Goal: Task Accomplishment & Management: Complete application form

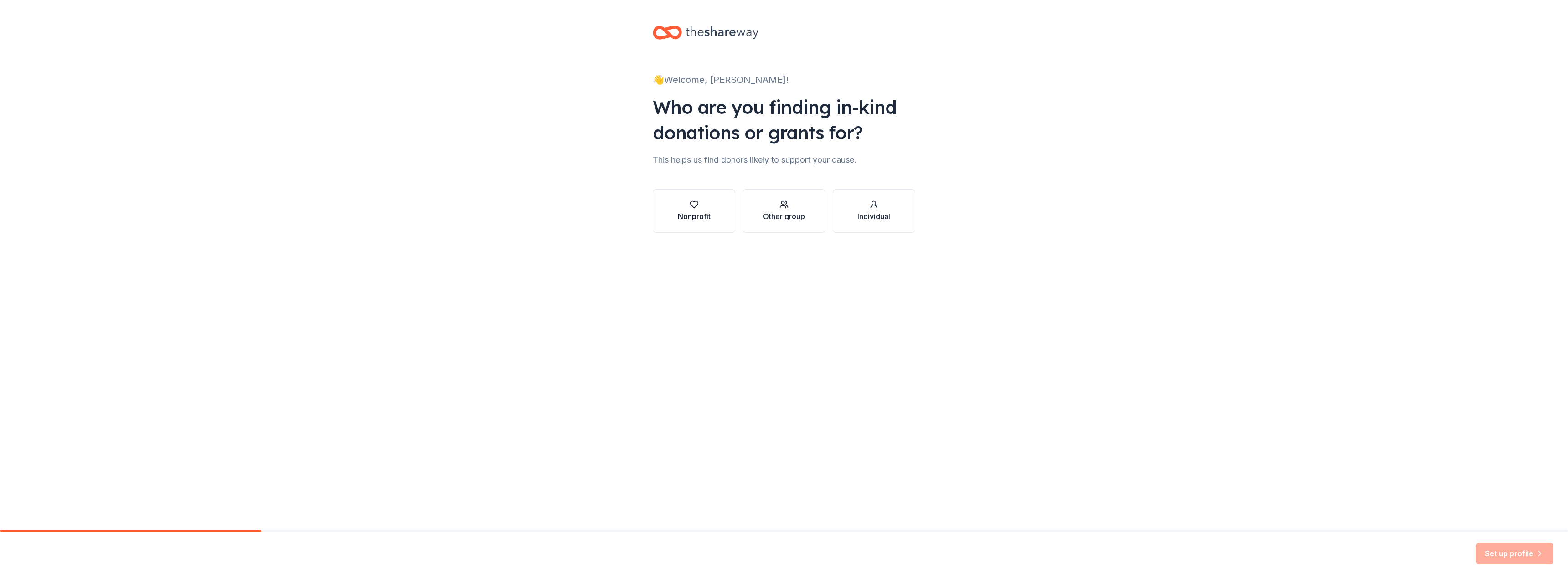
click at [697, 209] on div "Nonprofit" at bounding box center [694, 211] width 33 height 22
click at [902, 196] on icon at bounding box center [902, 200] width 11 height 11
click at [875, 203] on icon "button" at bounding box center [874, 205] width 9 height 9
click at [707, 248] on input "ZIP code *" at bounding box center [784, 245] width 262 height 18
type input "4"
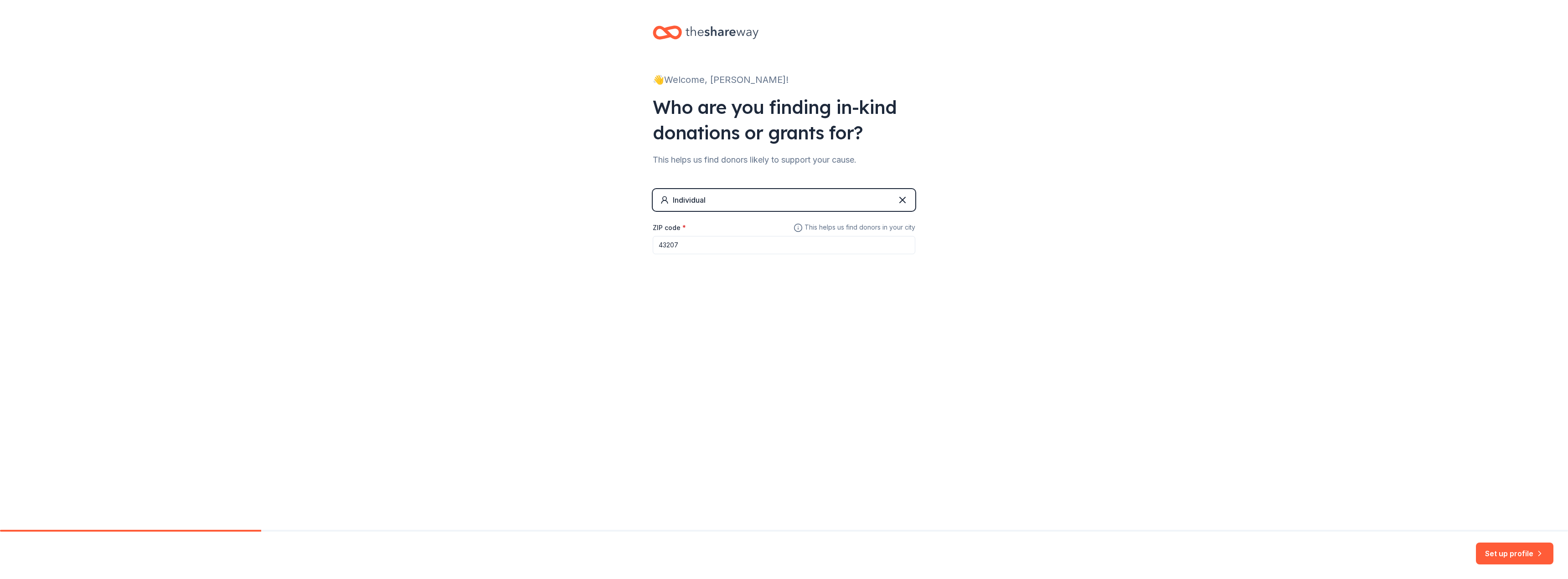
click at [681, 245] on input "43207" at bounding box center [784, 245] width 262 height 18
drag, startPoint x: 690, startPoint y: 242, endPoint x: 382, endPoint y: 221, distance: 308.7
click at [397, 230] on div "👋 Welcome, [PERSON_NAME]! Who are you finding in-kind donations or grants for? …" at bounding box center [784, 158] width 1568 height 316
type input "43207"
click at [846, 226] on span "This helps us find donors in your city" at bounding box center [855, 228] width 122 height 11
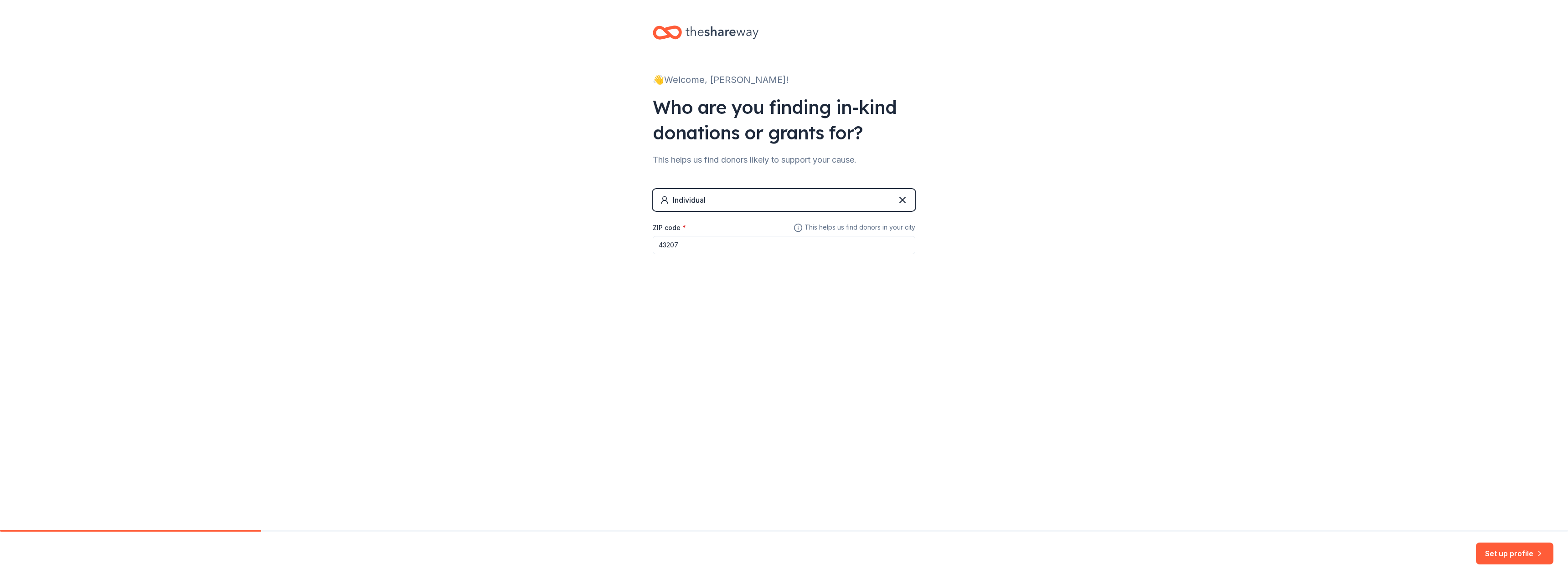
click at [682, 248] on input "43207" at bounding box center [784, 245] width 262 height 18
drag, startPoint x: 681, startPoint y: 243, endPoint x: 576, endPoint y: 215, distance: 108.7
click at [579, 217] on div "👋 Welcome, [PERSON_NAME]! Who are you finding in-kind donations or grants for? …" at bounding box center [784, 158] width 1568 height 316
click at [690, 246] on input "43207" at bounding box center [784, 245] width 262 height 18
drag, startPoint x: 846, startPoint y: 241, endPoint x: 841, endPoint y: 234, distance: 8.6
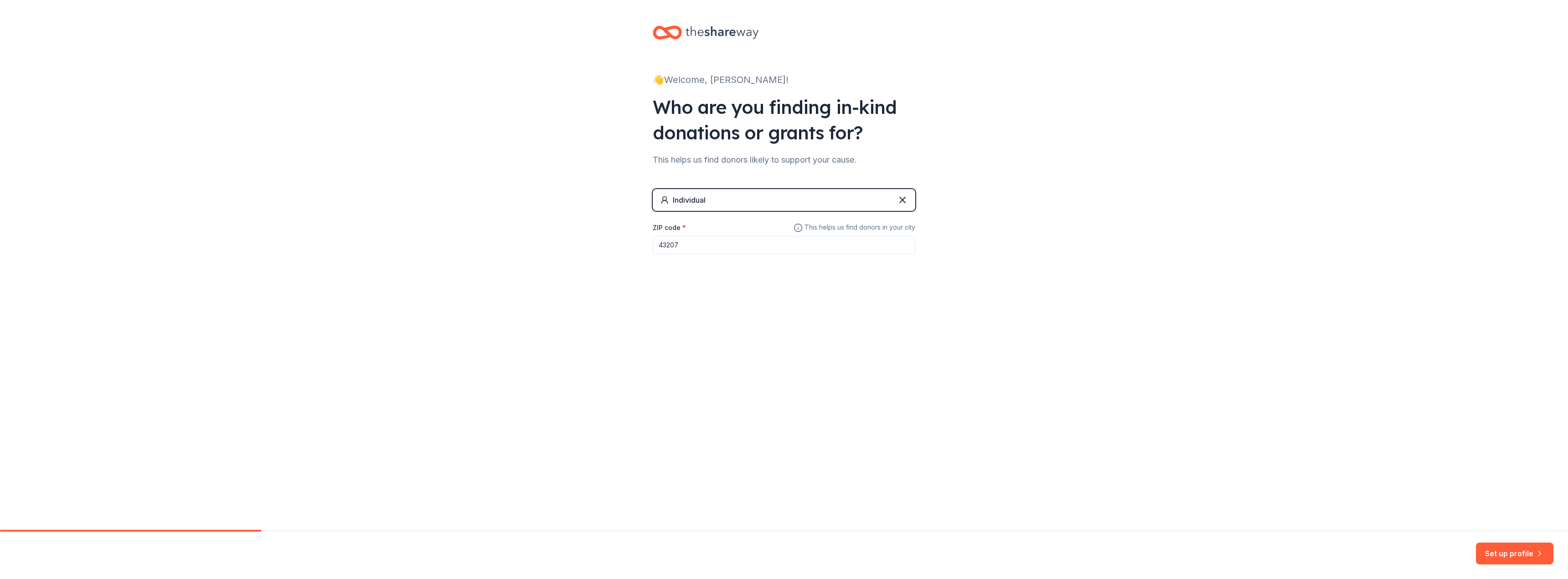
click at [842, 236] on input "43207" at bounding box center [784, 245] width 262 height 18
drag, startPoint x: 841, startPoint y: 227, endPoint x: 904, endPoint y: 209, distance: 65.5
click at [841, 227] on span "This helps us find donors in your city" at bounding box center [855, 228] width 122 height 11
click at [905, 202] on icon at bounding box center [902, 200] width 6 height 6
click at [854, 210] on button "Individual" at bounding box center [874, 211] width 83 height 44
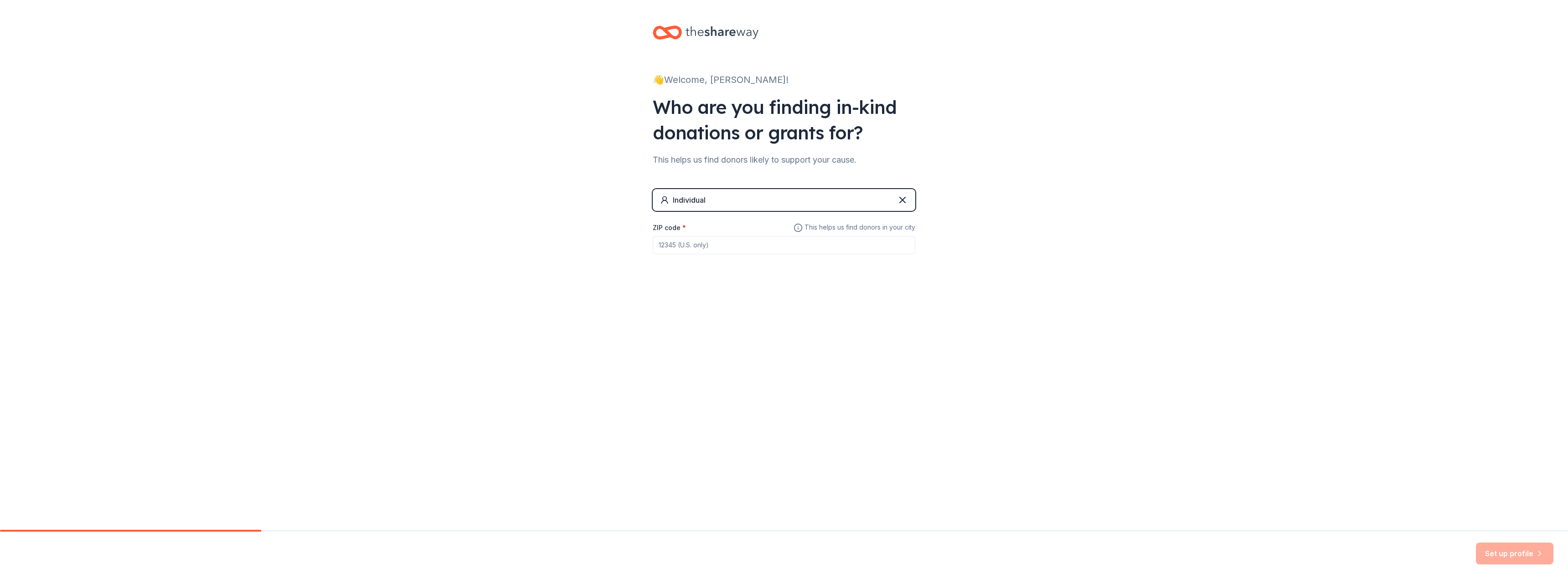
click at [725, 246] on input "ZIP code *" at bounding box center [784, 245] width 262 height 18
type input "43207"
click at [1498, 557] on button "Set up profile" at bounding box center [1515, 553] width 78 height 22
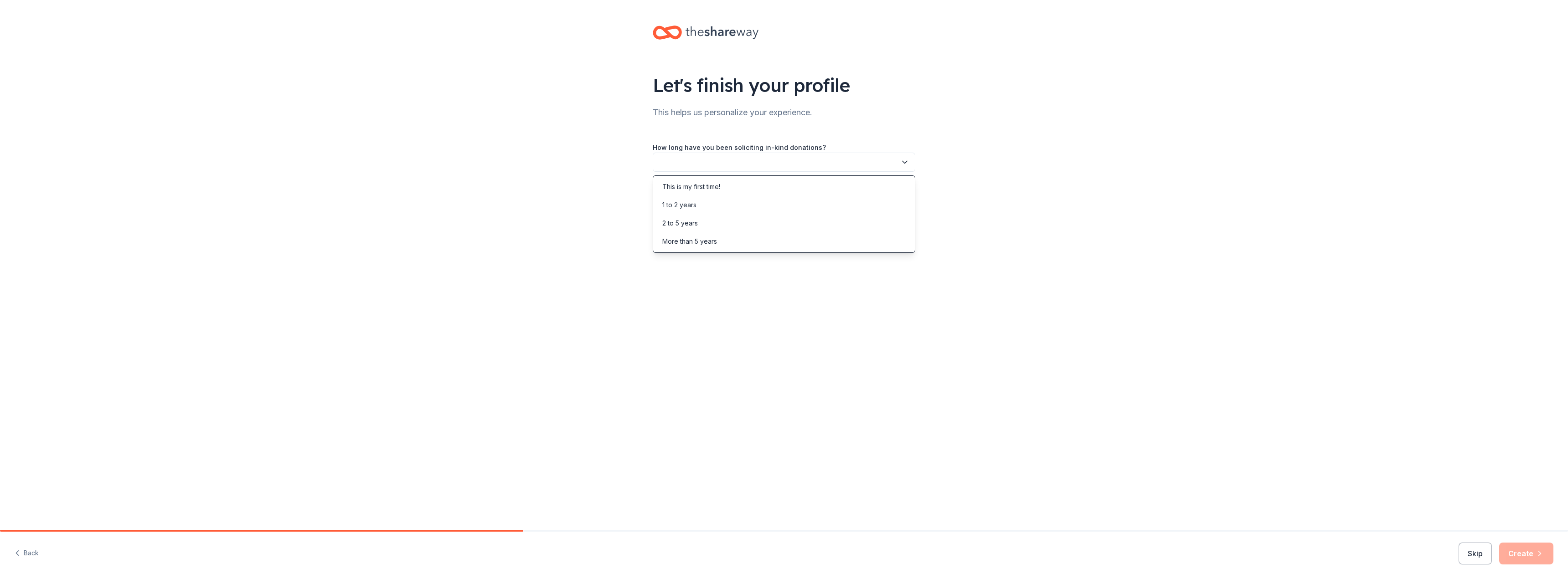
click at [769, 159] on button "button" at bounding box center [784, 162] width 262 height 19
click at [720, 182] on div "This is my first time!" at bounding box center [690, 187] width 58 height 11
click at [713, 203] on button "button" at bounding box center [784, 203] width 262 height 19
click at [699, 231] on div "Friend or colleague" at bounding box center [691, 228] width 59 height 11
click at [1532, 564] on button "Create" at bounding box center [1525, 553] width 54 height 22
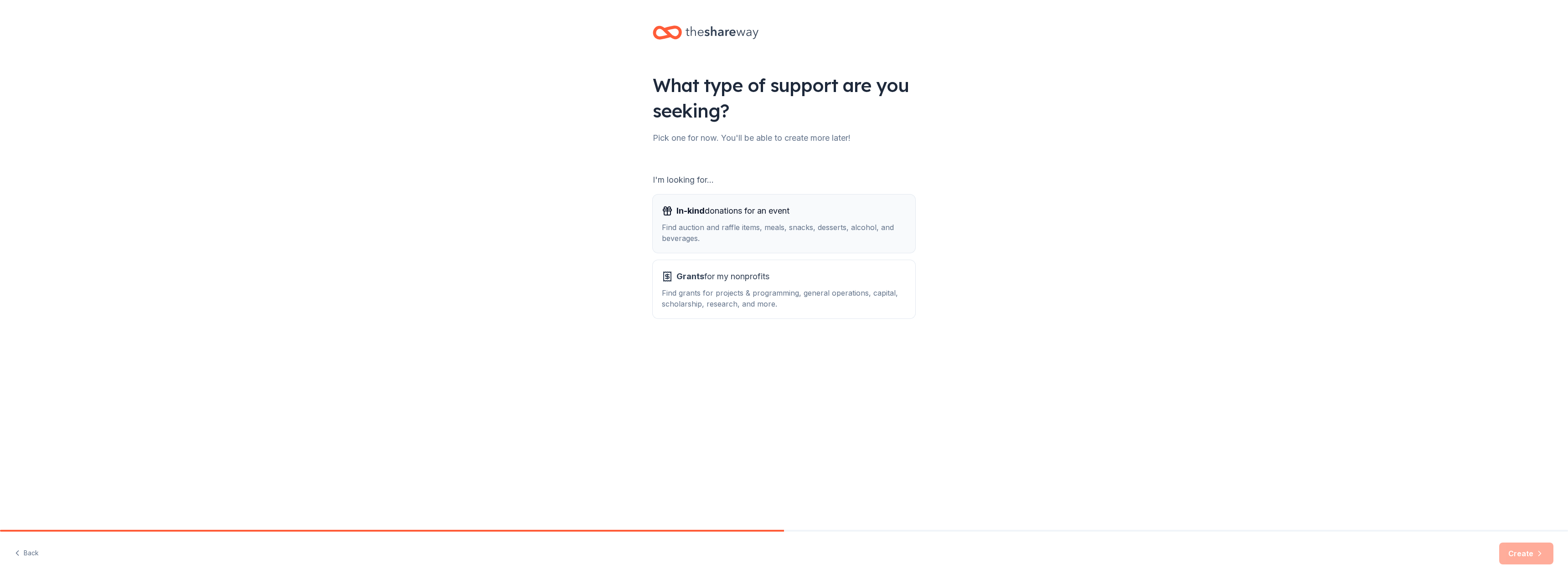
click at [736, 232] on div "Find auction and raffle items, meals, snacks, desserts, alcohol, and beverages." at bounding box center [784, 233] width 244 height 22
click at [1511, 559] on button "Create" at bounding box center [1525, 553] width 54 height 22
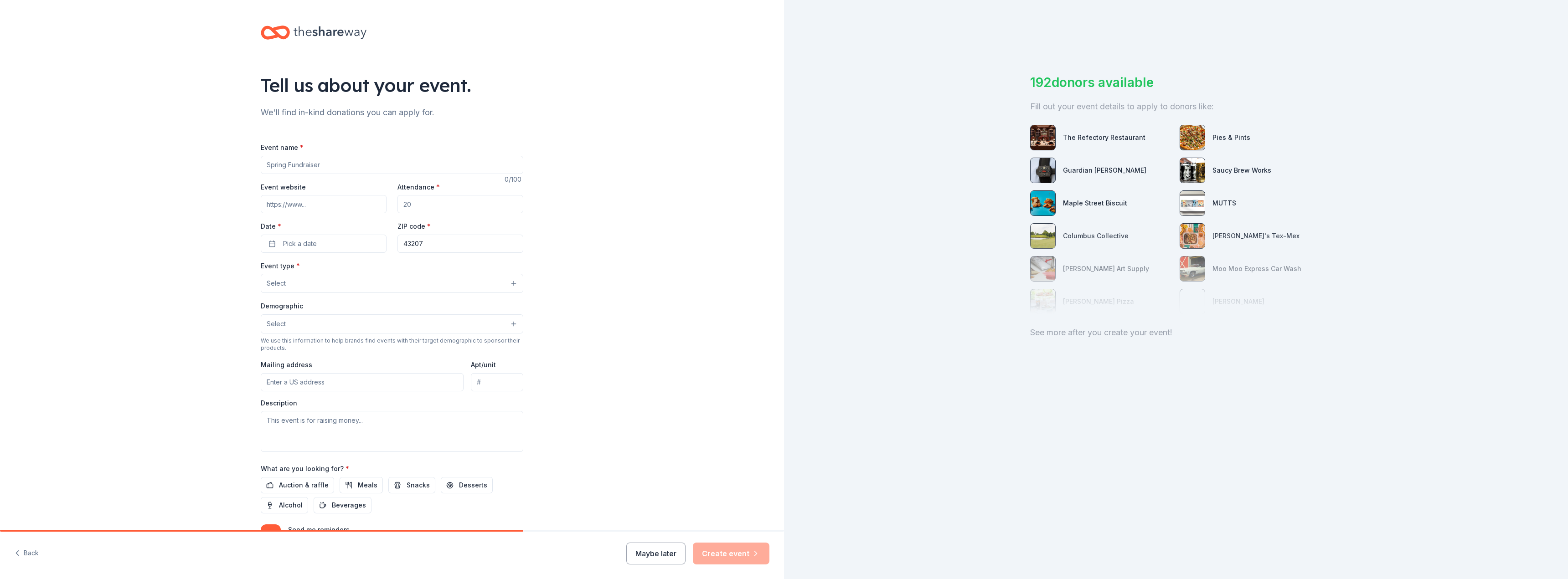
click at [286, 177] on div "Event name * 0 /100 Event website Attendance * Date * Pick a date ZIP code * 43…" at bounding box center [392, 351] width 262 height 420
click at [289, 167] on input "Event name *" at bounding box center [392, 164] width 262 height 18
type input "Winter Fundraiser"
click at [294, 204] on input "Event website" at bounding box center [324, 203] width 125 height 18
click at [400, 205] on input "Attendance *" at bounding box center [460, 203] width 125 height 18
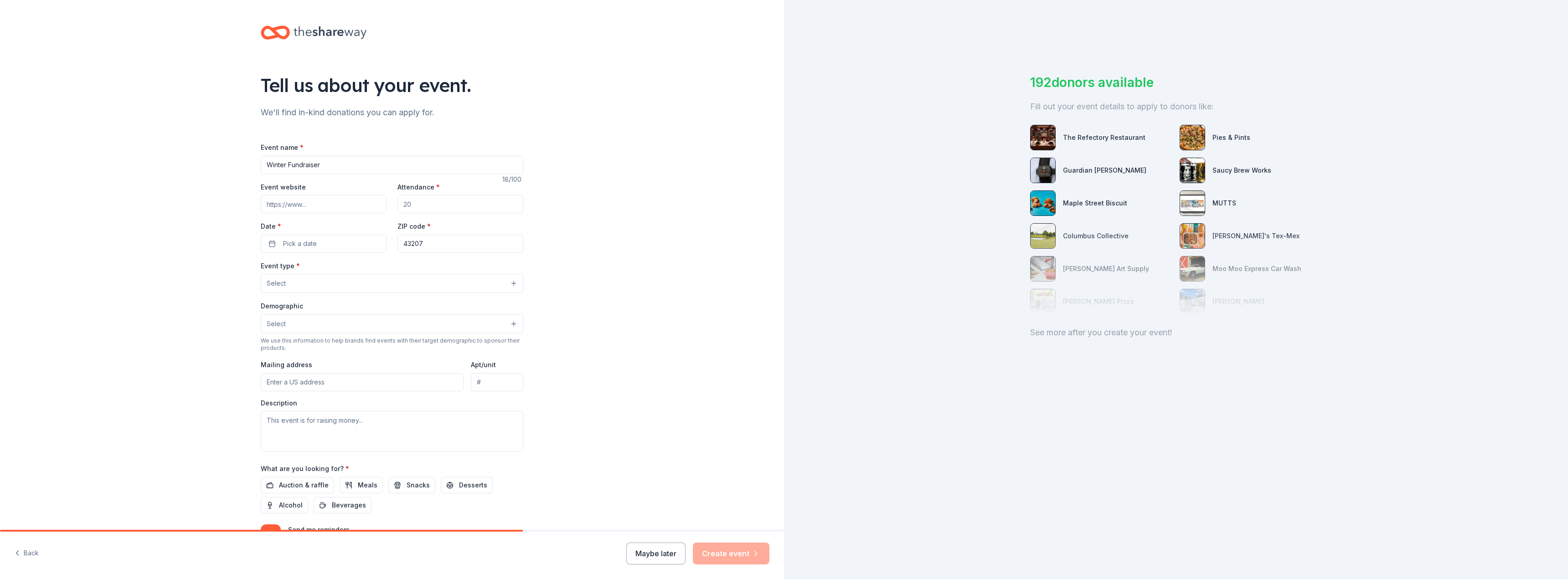
click at [437, 203] on input "Attendance *" at bounding box center [460, 203] width 125 height 18
drag, startPoint x: 407, startPoint y: 203, endPoint x: 399, endPoint y: 202, distance: 8.1
click at [399, 202] on input "Attendance *" at bounding box center [460, 203] width 125 height 18
click at [416, 204] on input "Attendance *" at bounding box center [460, 203] width 125 height 18
drag, startPoint x: 416, startPoint y: 204, endPoint x: 402, endPoint y: 202, distance: 14.1
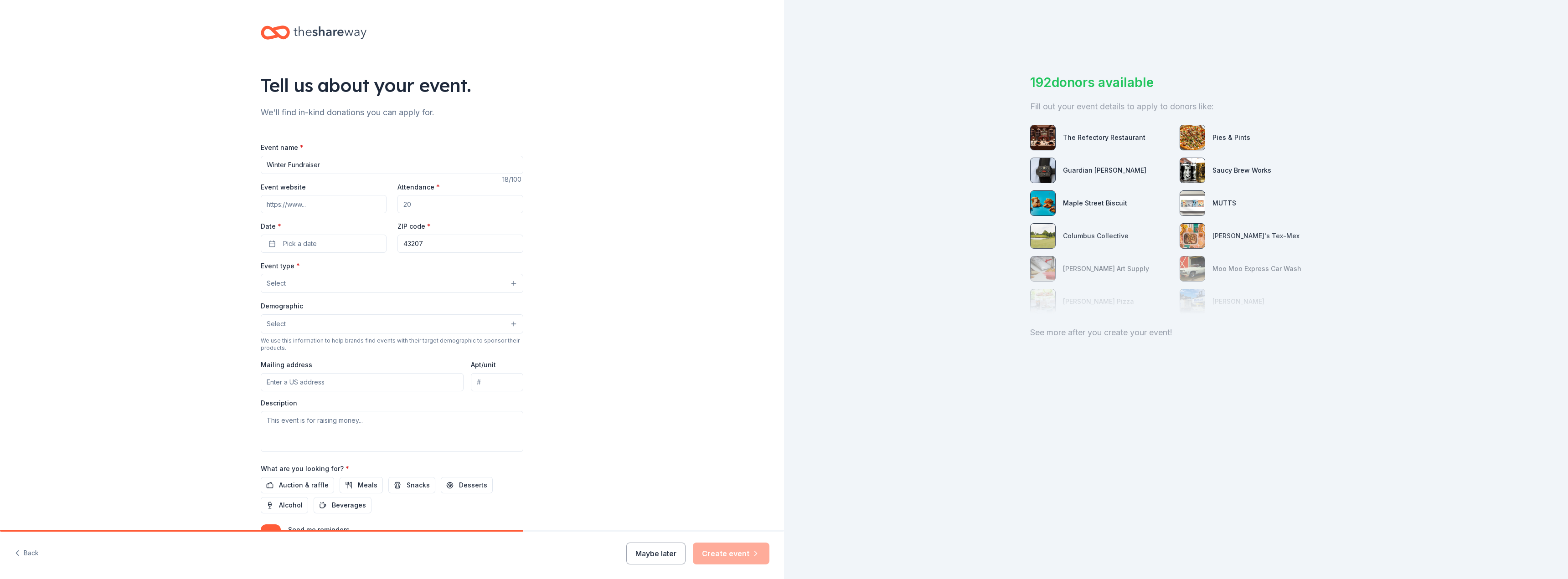
click at [402, 202] on input "Attendance *" at bounding box center [460, 203] width 125 height 18
click at [354, 201] on input "Event website" at bounding box center [324, 203] width 125 height 18
